Goal: Transaction & Acquisition: Purchase product/service

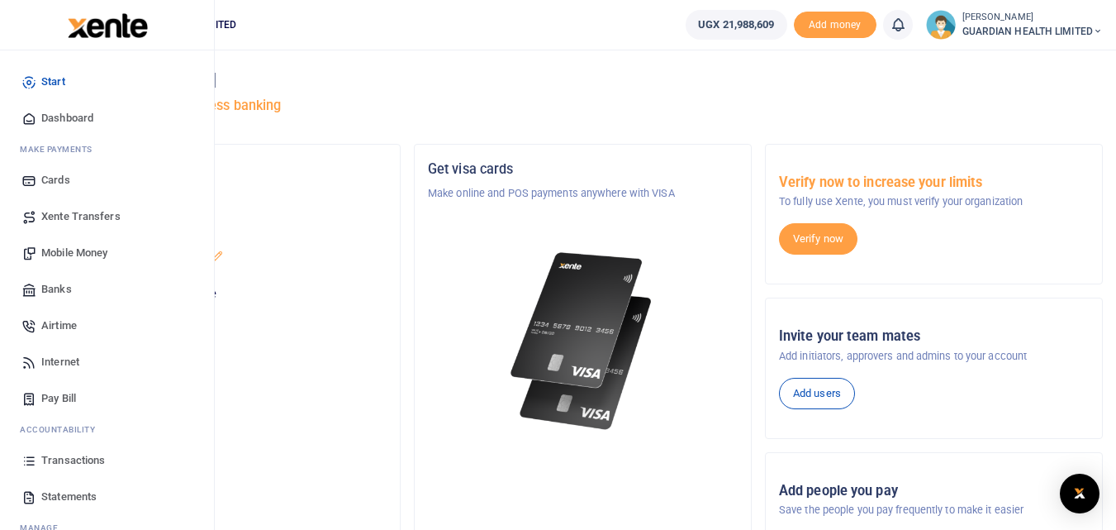
click at [79, 121] on span "Dashboard" at bounding box center [67, 118] width 52 height 17
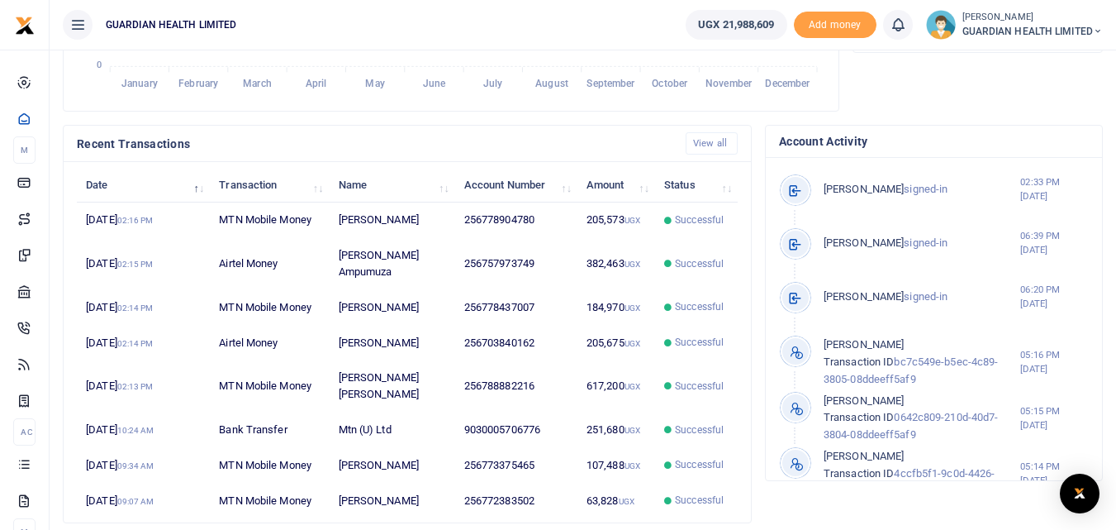
scroll to position [485, 0]
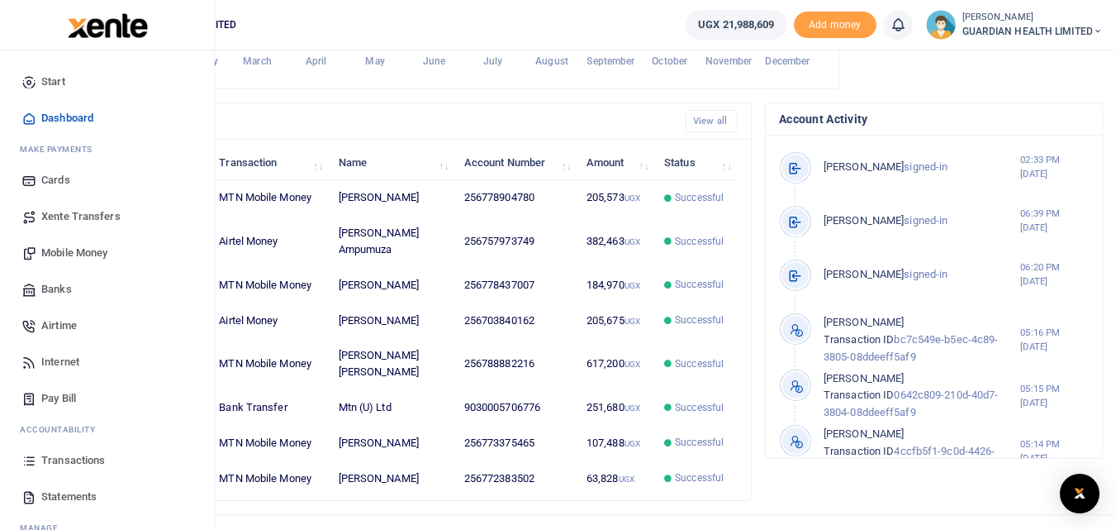
click at [56, 257] on span "Mobile Money" at bounding box center [74, 253] width 66 height 17
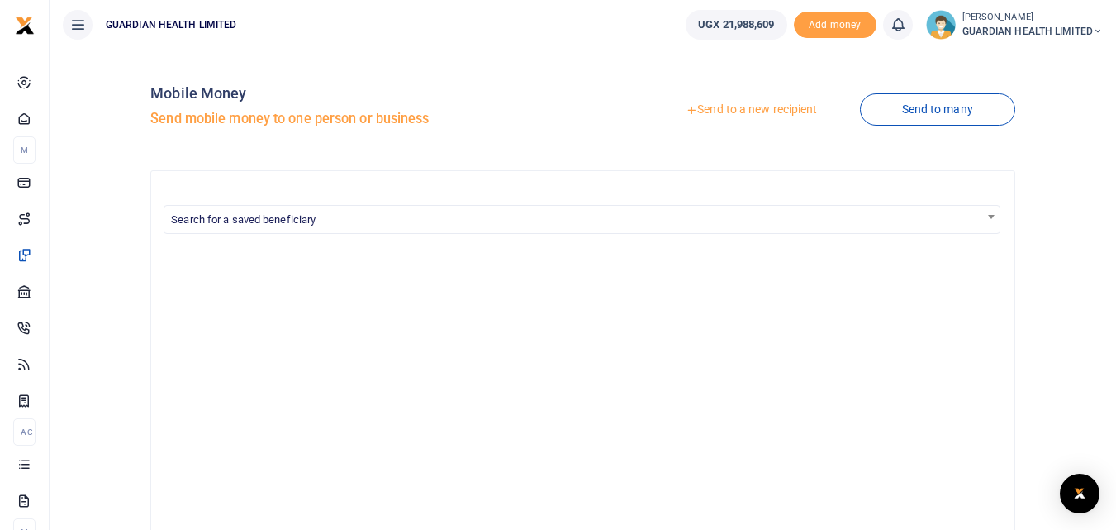
click at [786, 115] on link "Send to a new recipient" at bounding box center [751, 110] width 216 height 30
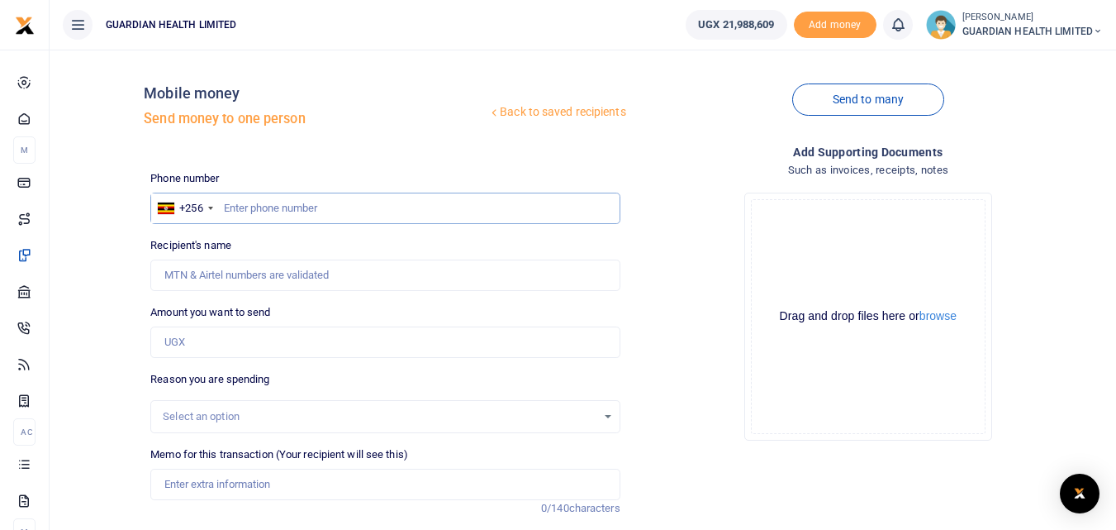
click at [500, 214] on input "text" at bounding box center [384, 207] width 469 height 31
type input "780253957"
type input "[PERSON_NAME] Natuha"
type input "780253957"
click at [420, 348] on input "Amount you want to send" at bounding box center [384, 341] width 469 height 31
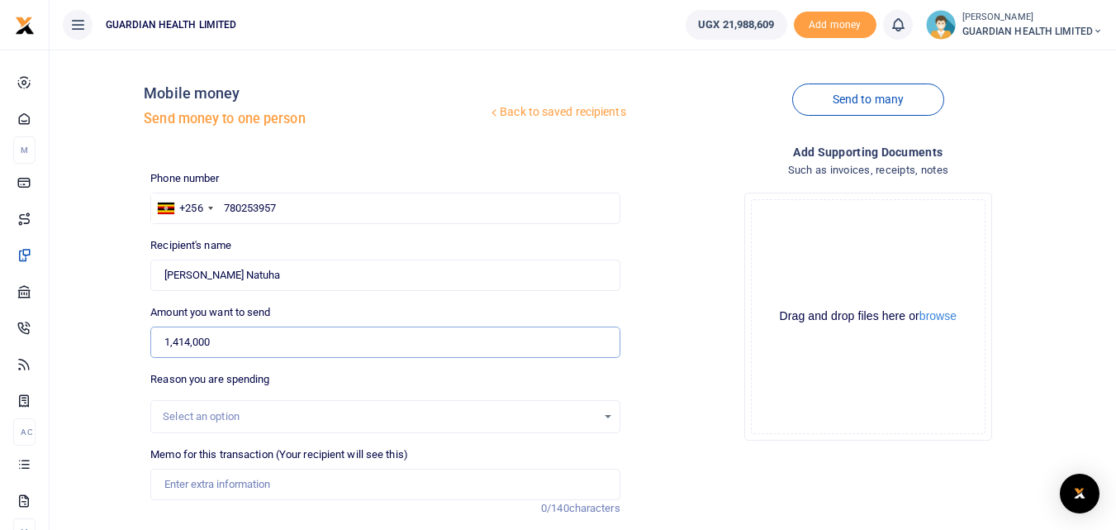
type input "1,414,000"
click at [344, 492] on input "Memo for this transaction (Your recipient will see this)" at bounding box center [384, 483] width 469 height 31
type input "N"
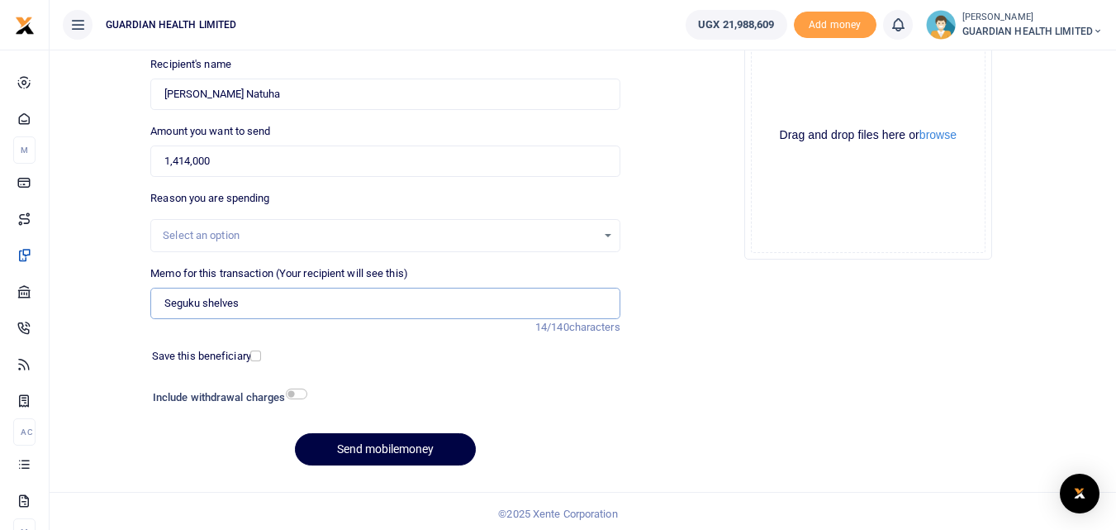
scroll to position [186, 0]
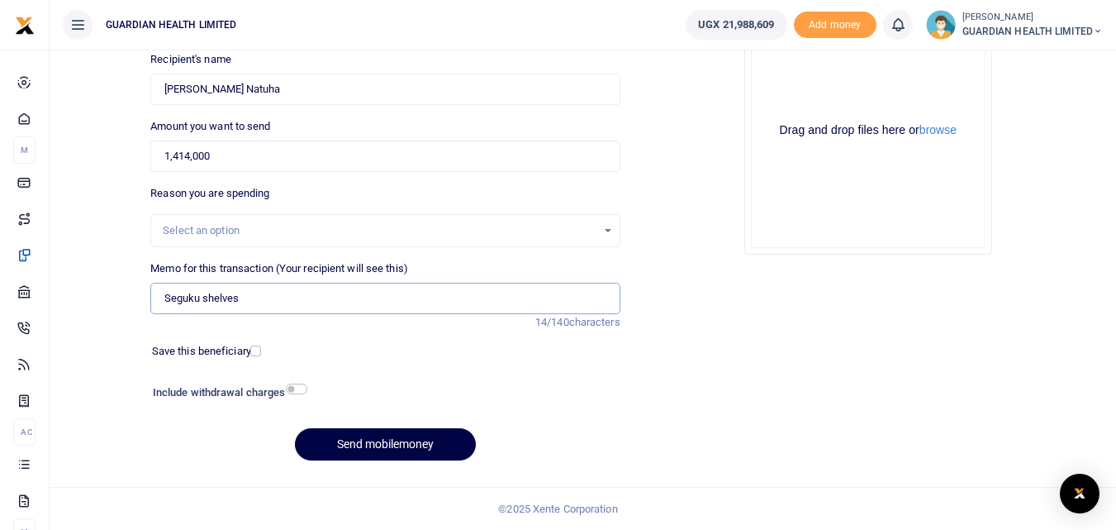
type input "Seguku shelves"
click at [256, 350] on input "checkbox" at bounding box center [255, 350] width 11 height 11
checkbox input "true"
click at [296, 389] on input "checkbox" at bounding box center [296, 388] width 21 height 11
checkbox input "true"
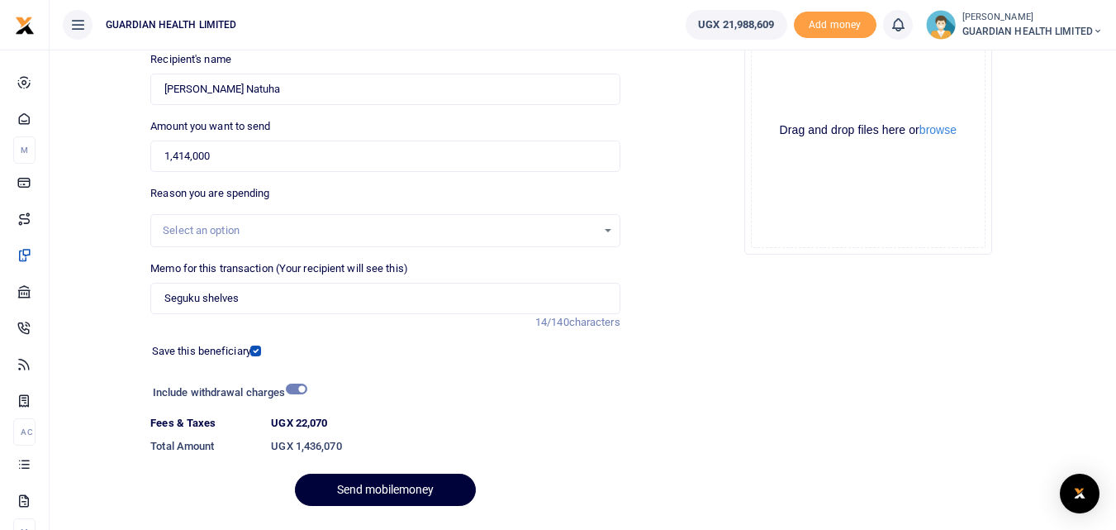
click at [382, 490] on button "Send mobilemoney" at bounding box center [385, 489] width 181 height 32
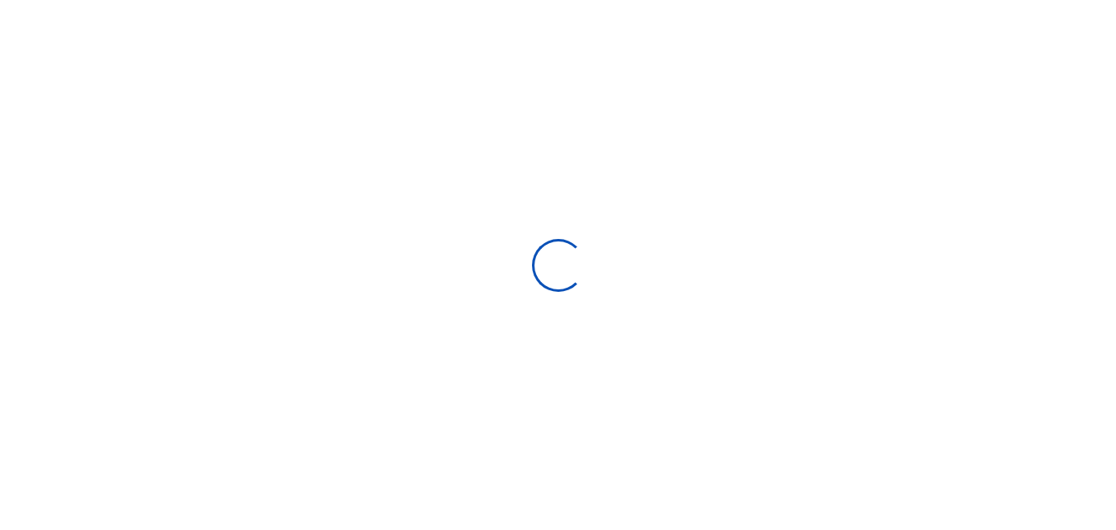
scroll to position [186, 0]
select select
